Goal: Information Seeking & Learning: Learn about a topic

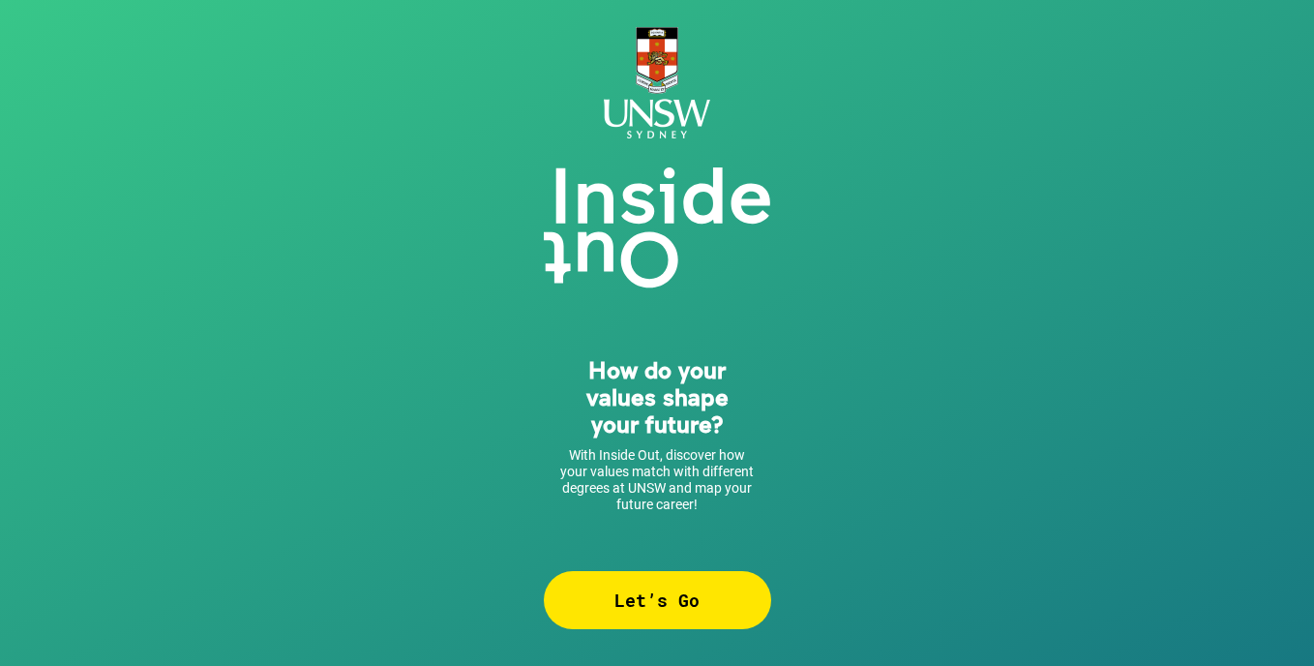
click at [453, 267] on div "How do your values shape your future? With Inside Out, discover how your values…" at bounding box center [657, 333] width 1314 height 666
click at [569, 625] on div "Let’s Go" at bounding box center [657, 600] width 227 height 58
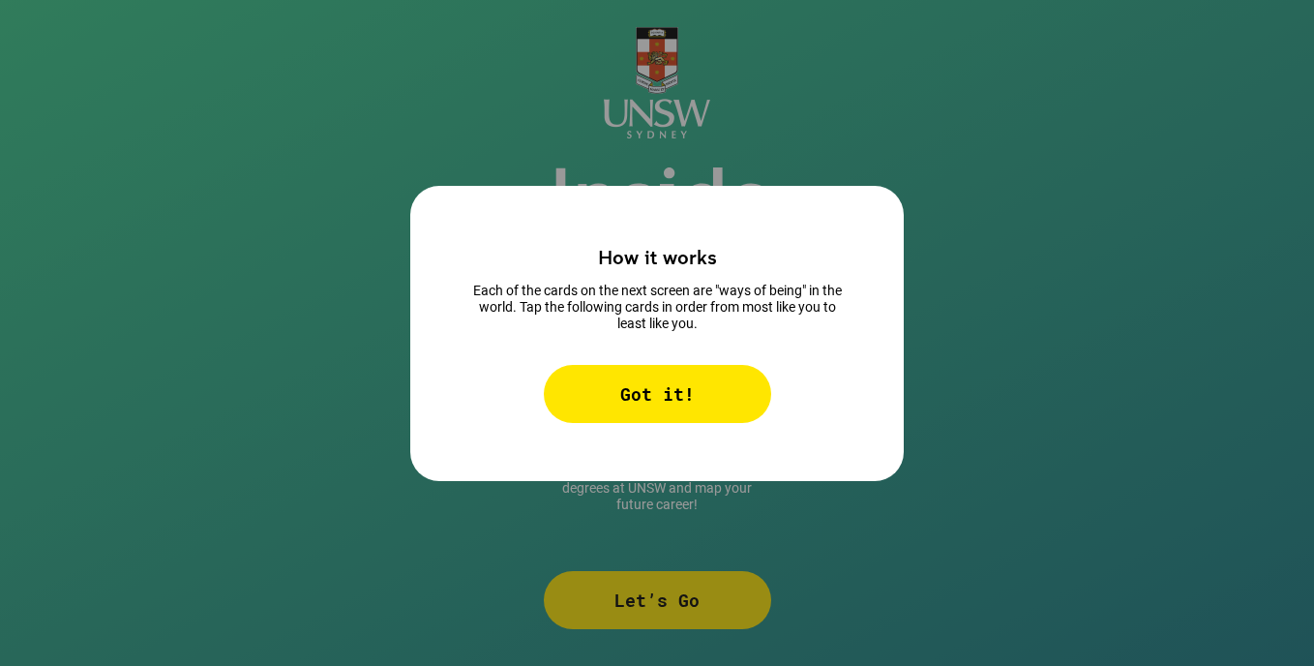
click at [596, 390] on div "Got it!" at bounding box center [657, 394] width 227 height 58
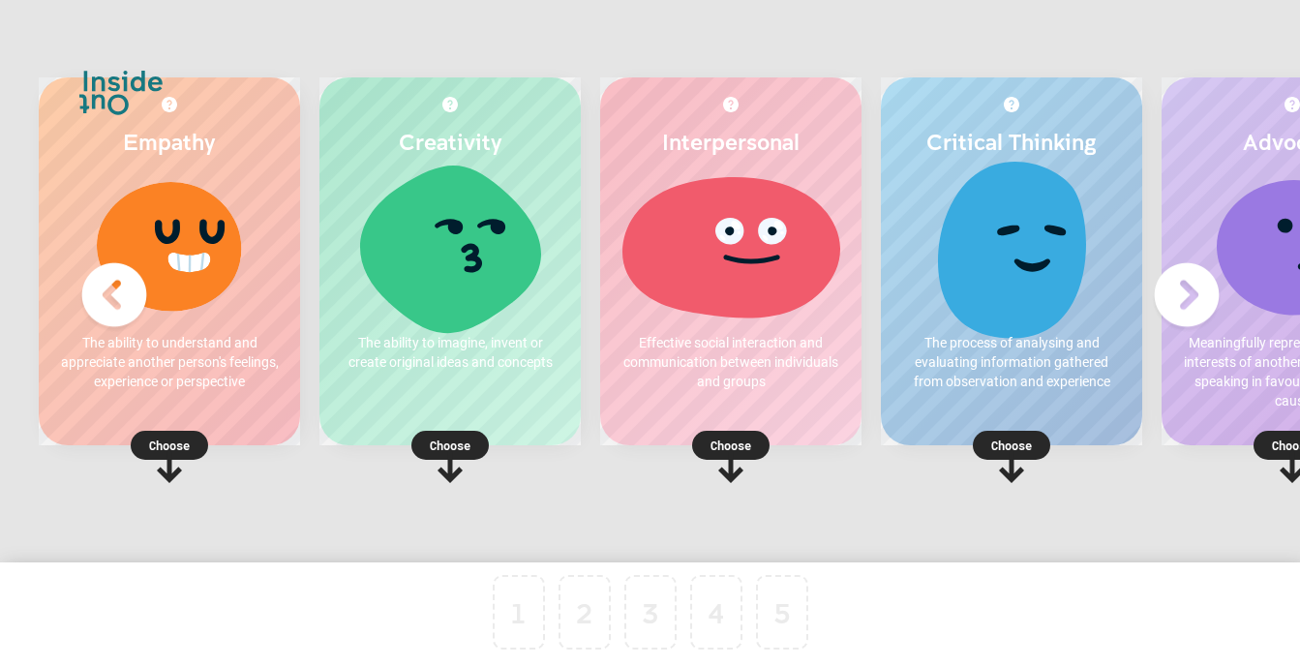
click at [177, 438] on p "Choose" at bounding box center [169, 444] width 261 height 19
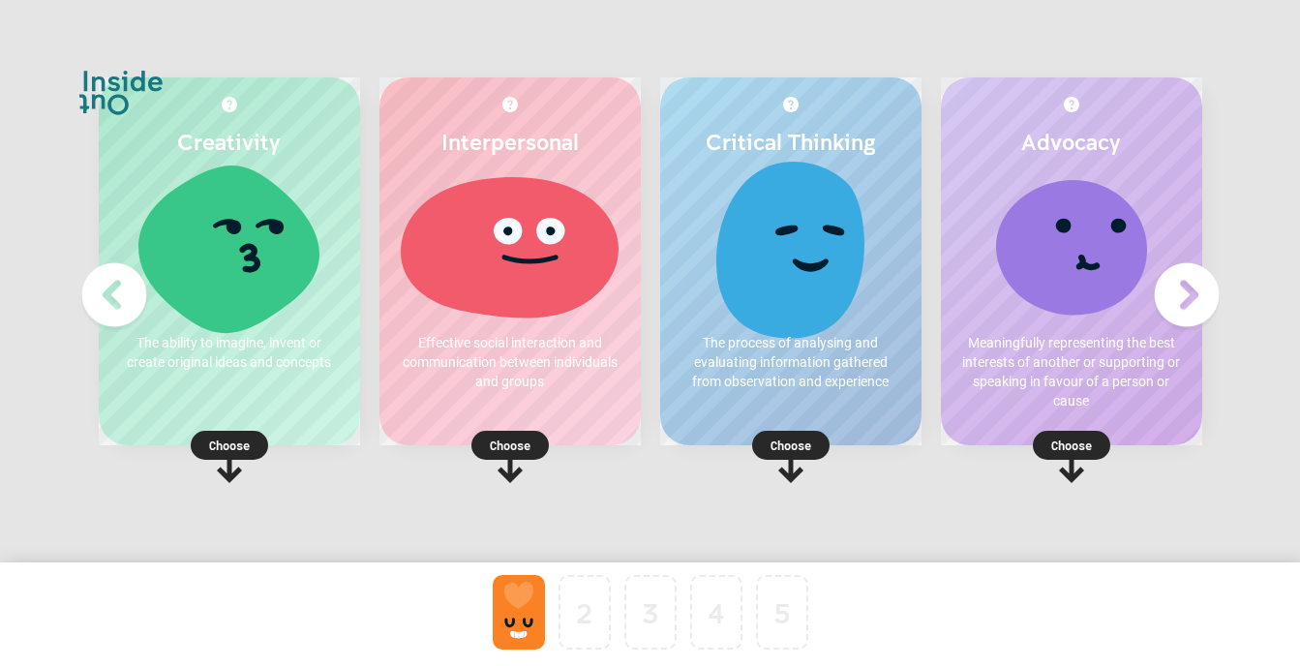
click at [225, 433] on rect at bounding box center [229, 445] width 77 height 29
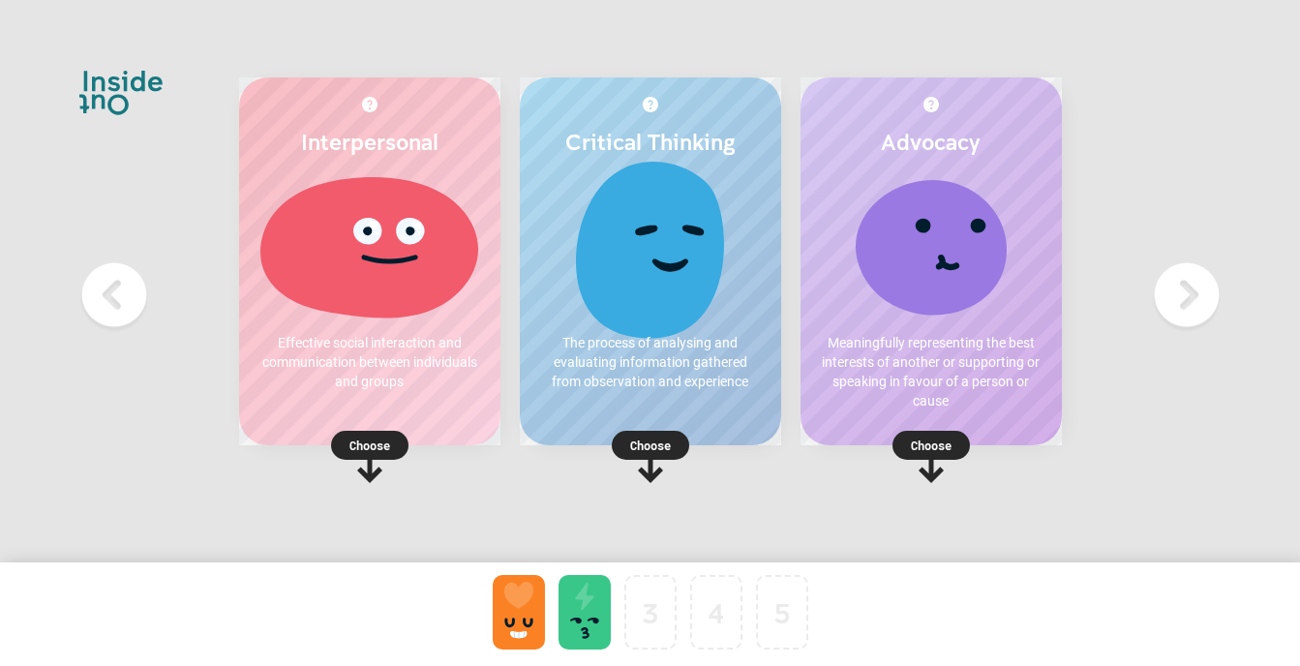
click at [925, 439] on p "Choose" at bounding box center [930, 444] width 261 height 19
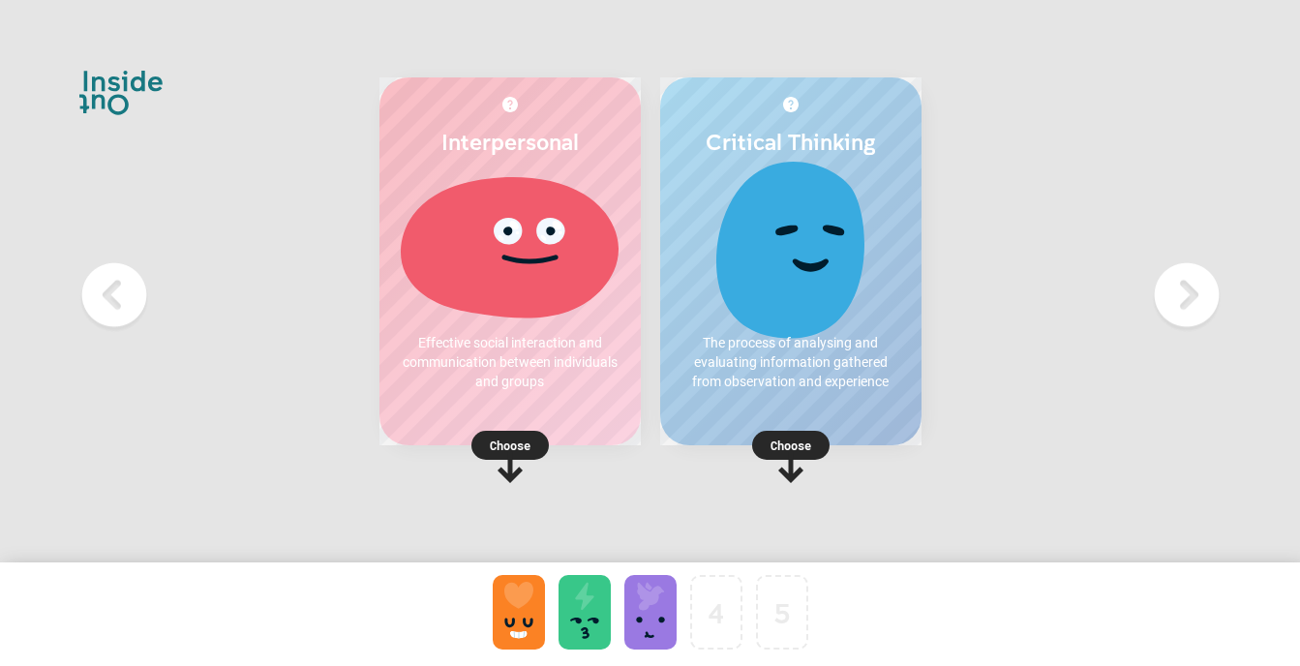
click at [529, 438] on p "Choose" at bounding box center [509, 444] width 261 height 19
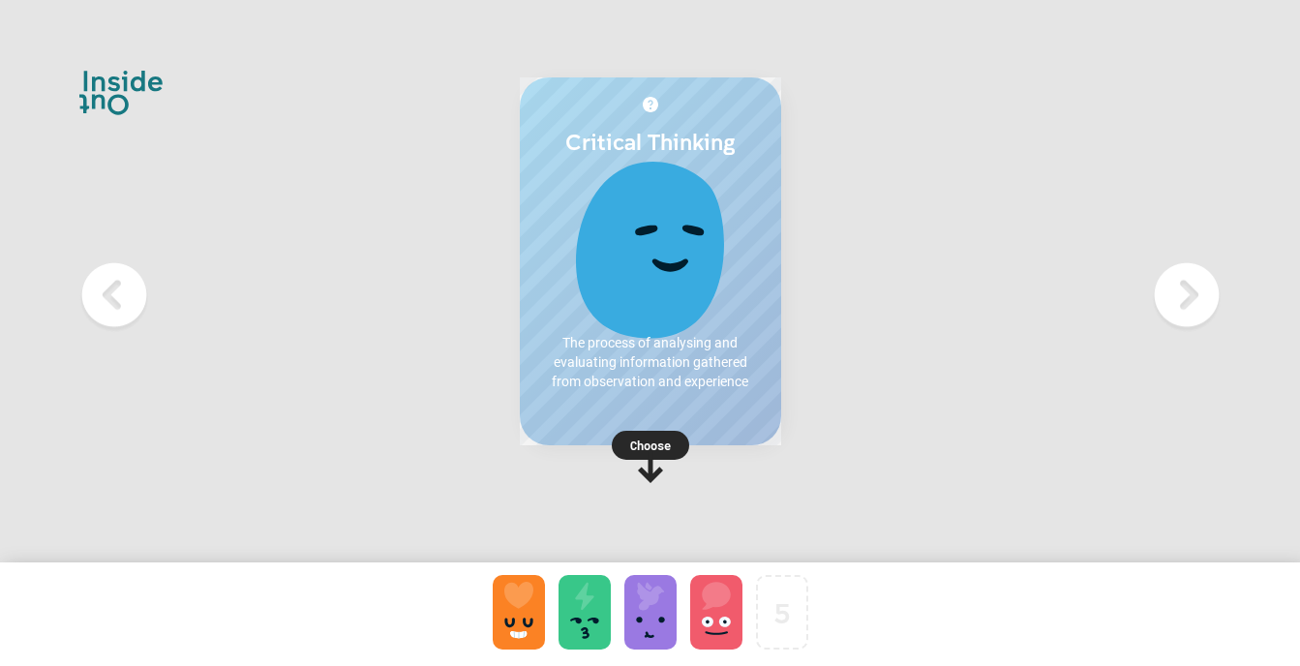
click at [688, 430] on div "Critical Thinking The process of analysing and evaluating information gathered …" at bounding box center [650, 261] width 261 height 368
click at [642, 452] on p "Choose" at bounding box center [650, 444] width 261 height 19
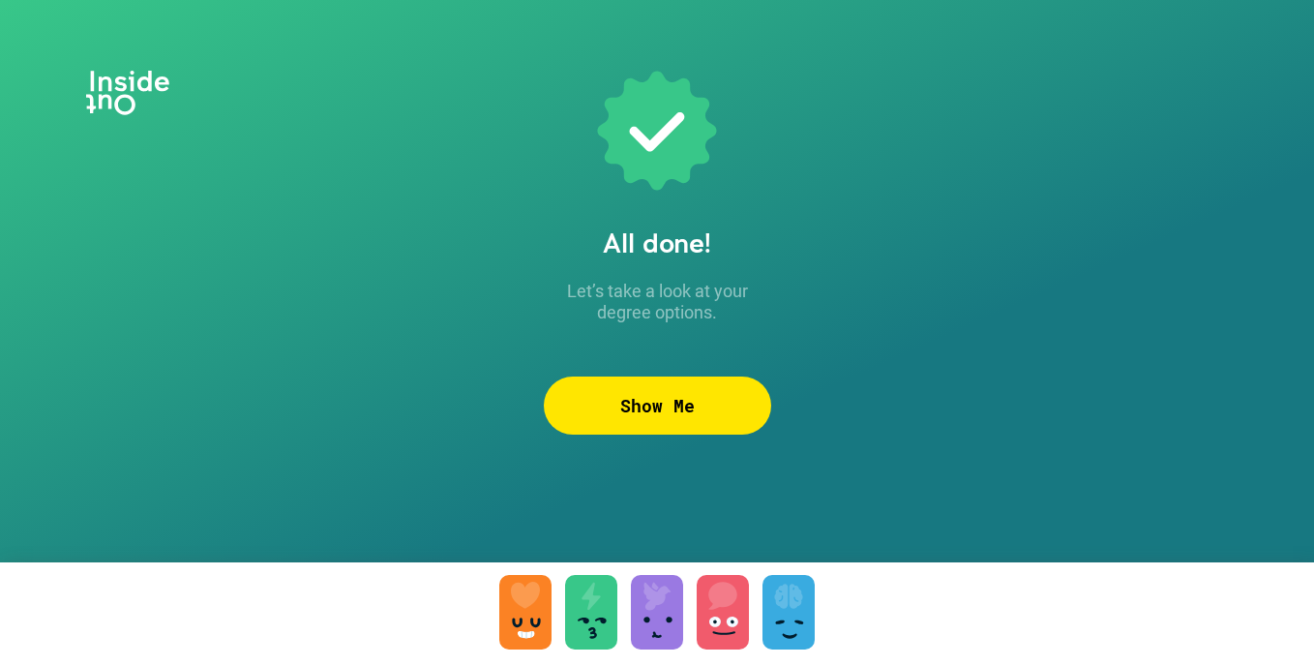
click at [659, 421] on div "Show Me" at bounding box center [657, 405] width 227 height 58
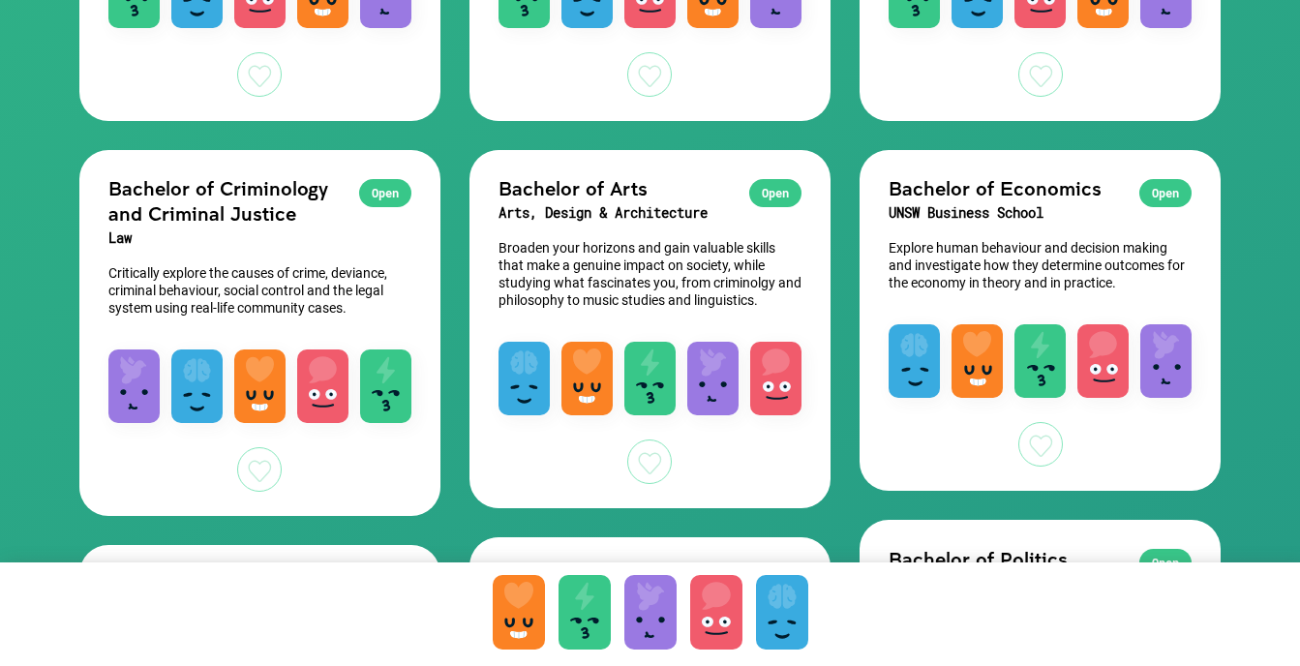
scroll to position [1320, 0]
